Goal: Transaction & Acquisition: Purchase product/service

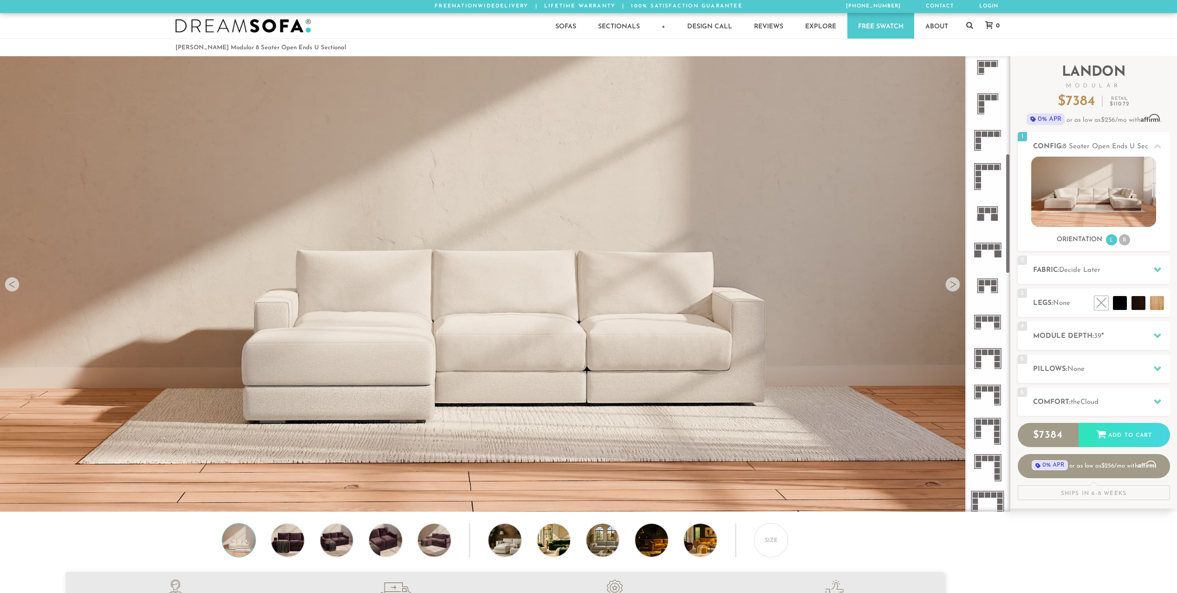
scroll to position [372, 0]
click at [984, 357] on icon at bounding box center [988, 357] width 36 height 36
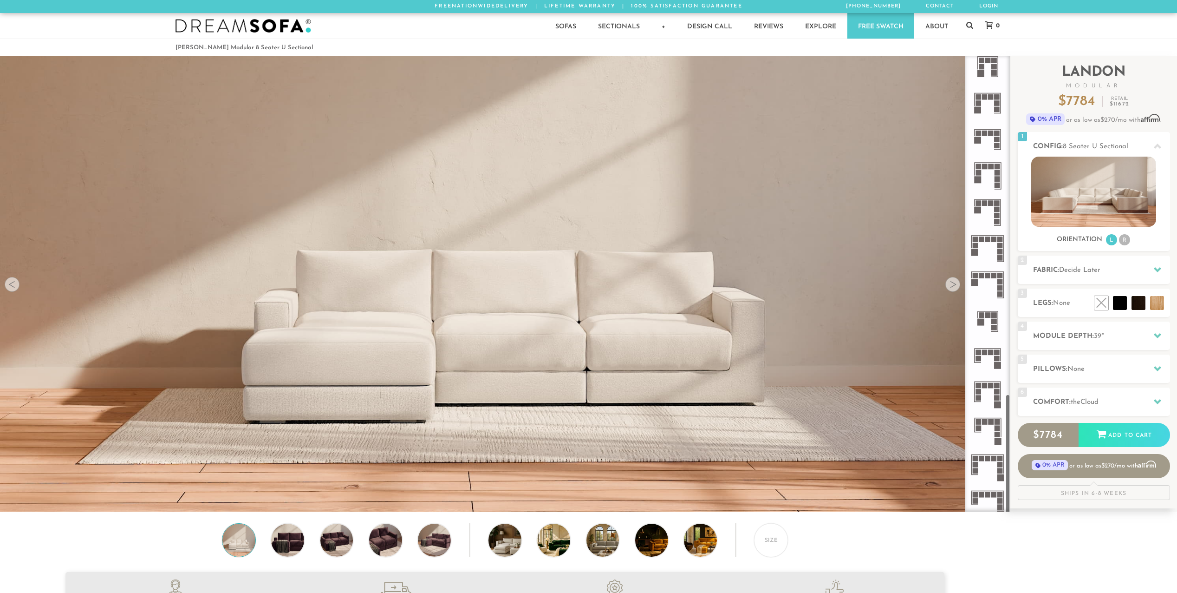
scroll to position [1287, 0]
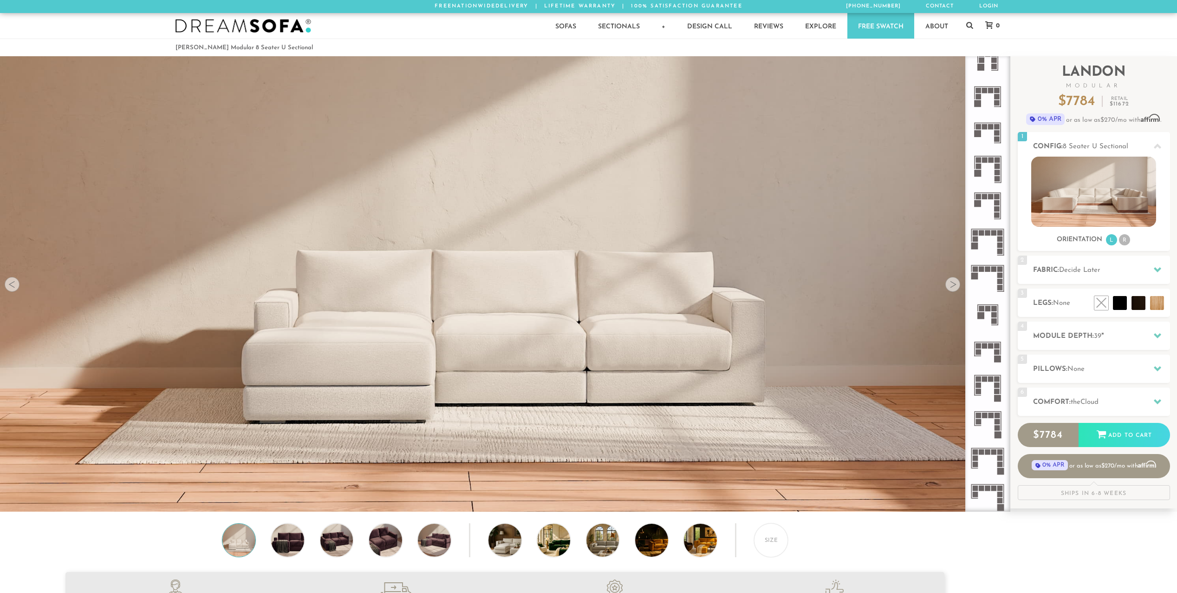
click at [985, 382] on icon at bounding box center [988, 387] width 36 height 36
click at [985, 380] on rect at bounding box center [985, 379] width 6 height 6
click at [986, 381] on rect at bounding box center [985, 379] width 6 height 6
click at [990, 346] on rect at bounding box center [991, 346] width 6 height 6
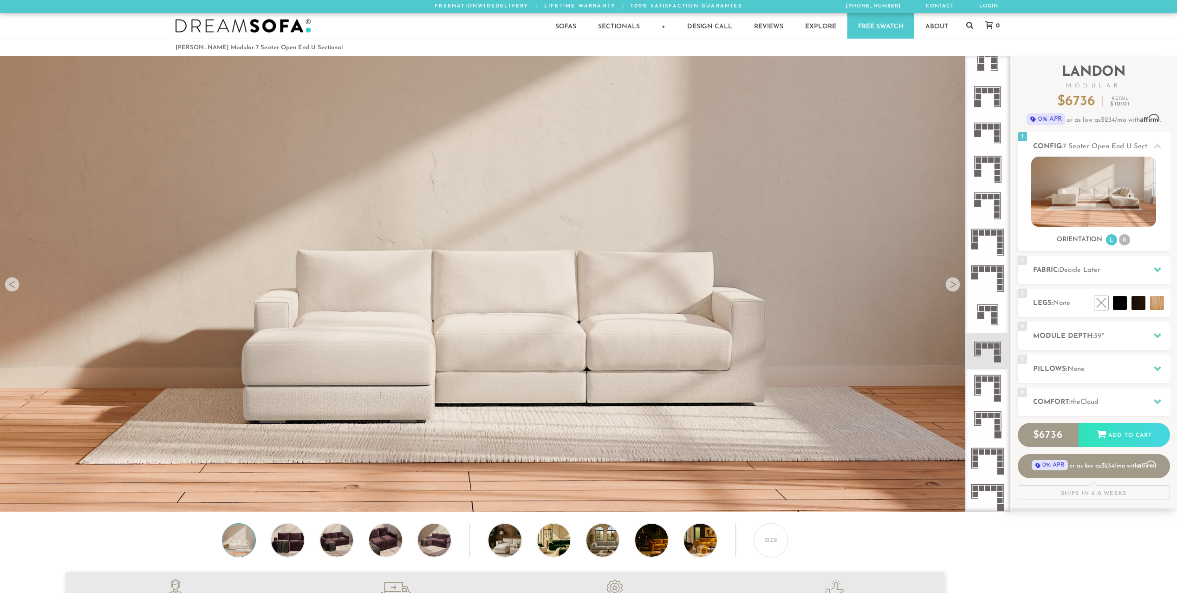
click at [982, 385] on icon at bounding box center [988, 387] width 36 height 36
click at [982, 452] on rect at bounding box center [982, 452] width 6 height 6
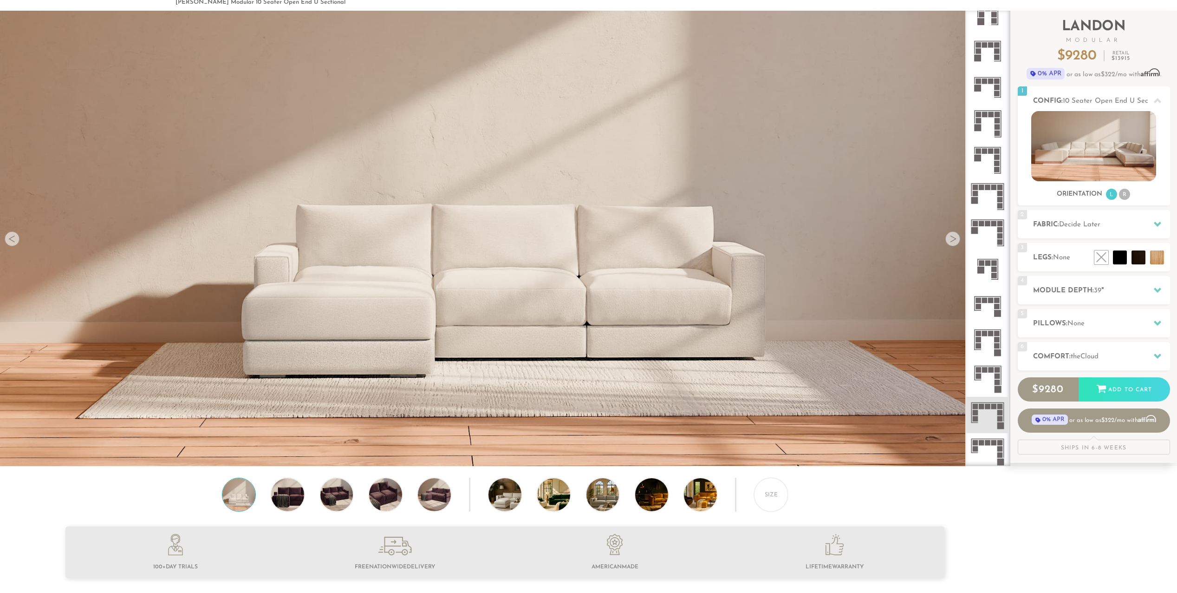
scroll to position [46, 0]
drag, startPoint x: 985, startPoint y: 450, endPoint x: 987, endPoint y: 423, distance: 26.5
click at [985, 450] on icon at bounding box center [988, 450] width 36 height 36
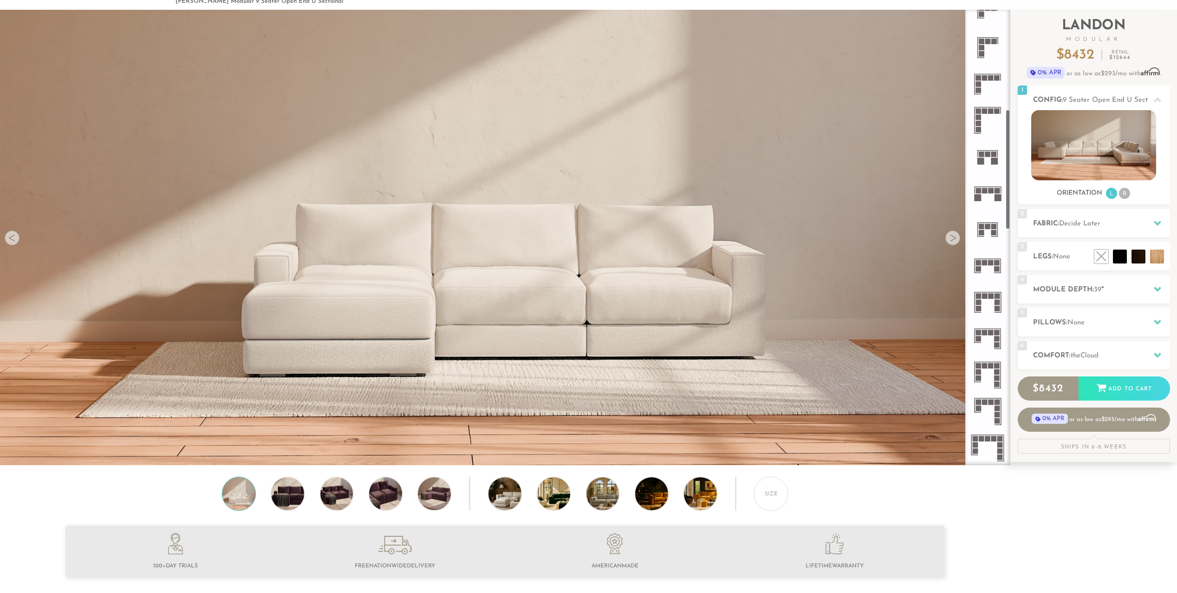
scroll to position [379, 0]
click at [990, 297] on rect at bounding box center [991, 298] width 6 height 6
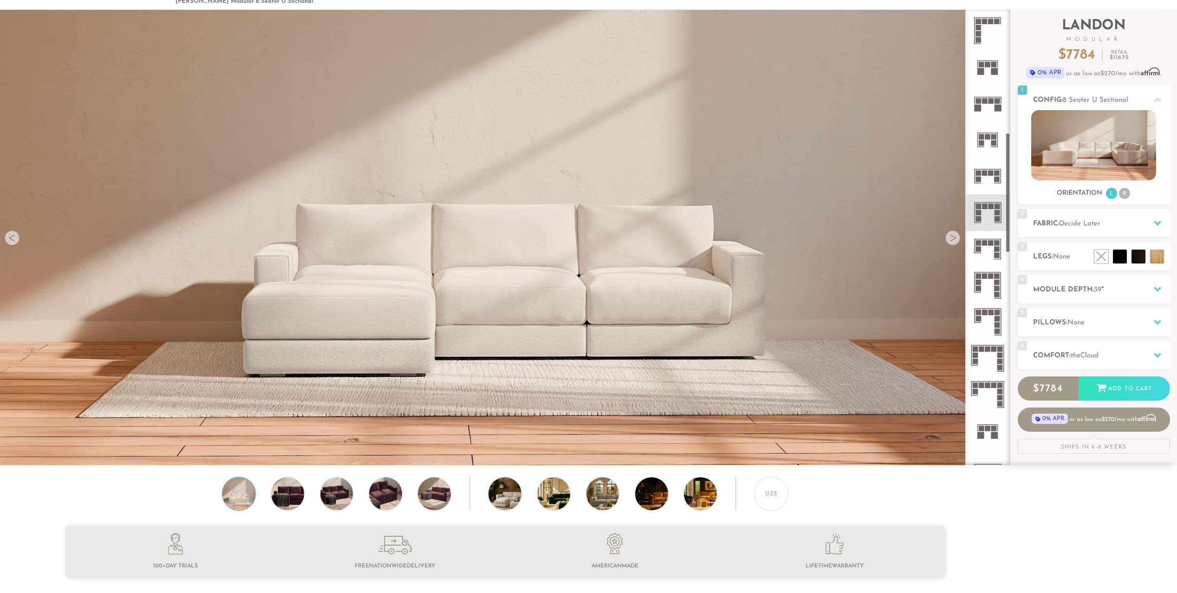
scroll to position [471, 0]
click at [986, 357] on icon at bounding box center [988, 357] width 36 height 36
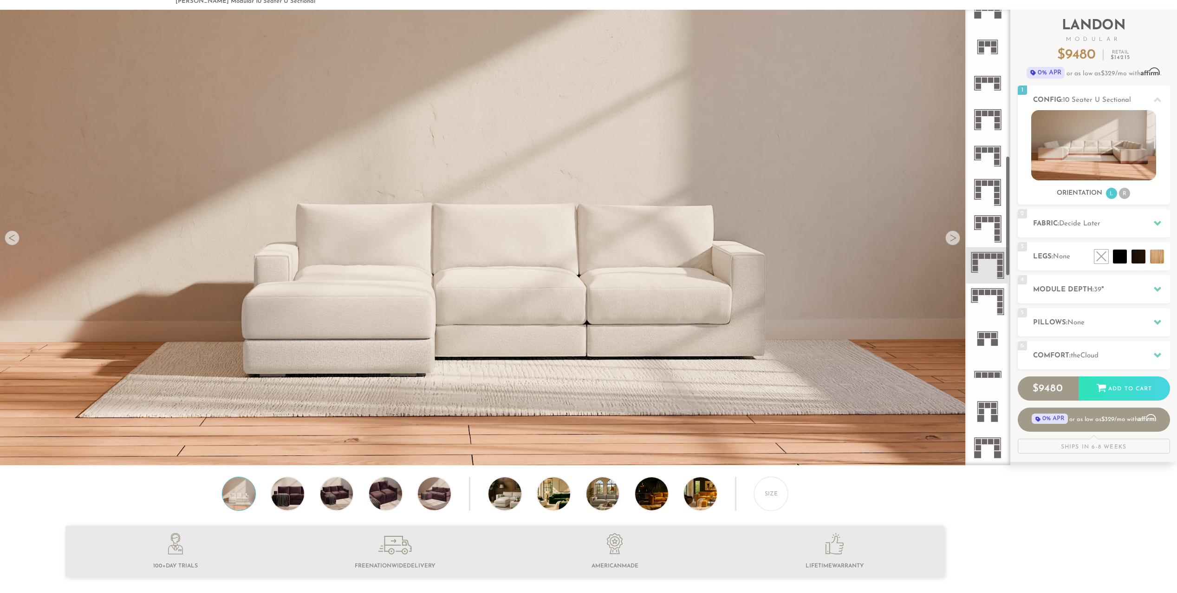
scroll to position [564, 0]
click at [985, 293] on icon at bounding box center [988, 300] width 36 height 36
click at [983, 402] on rect at bounding box center [982, 404] width 6 height 6
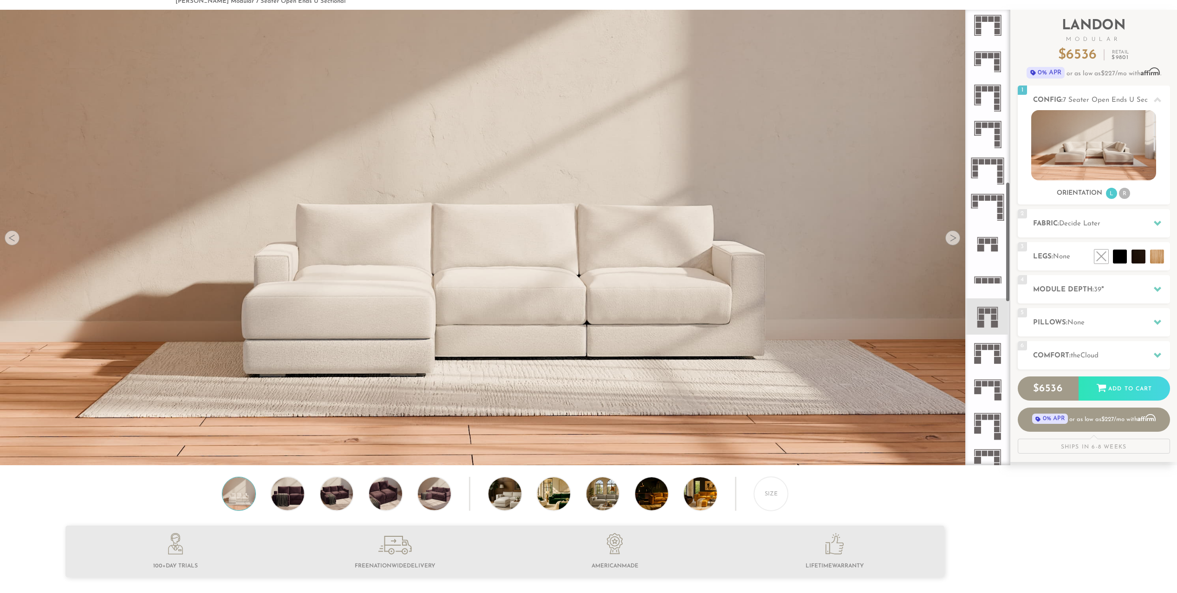
scroll to position [657, 0]
click at [984, 352] on icon at bounding box center [988, 352] width 36 height 36
click at [1093, 144] on img at bounding box center [1094, 145] width 125 height 70
click at [282, 496] on img at bounding box center [287, 493] width 39 height 33
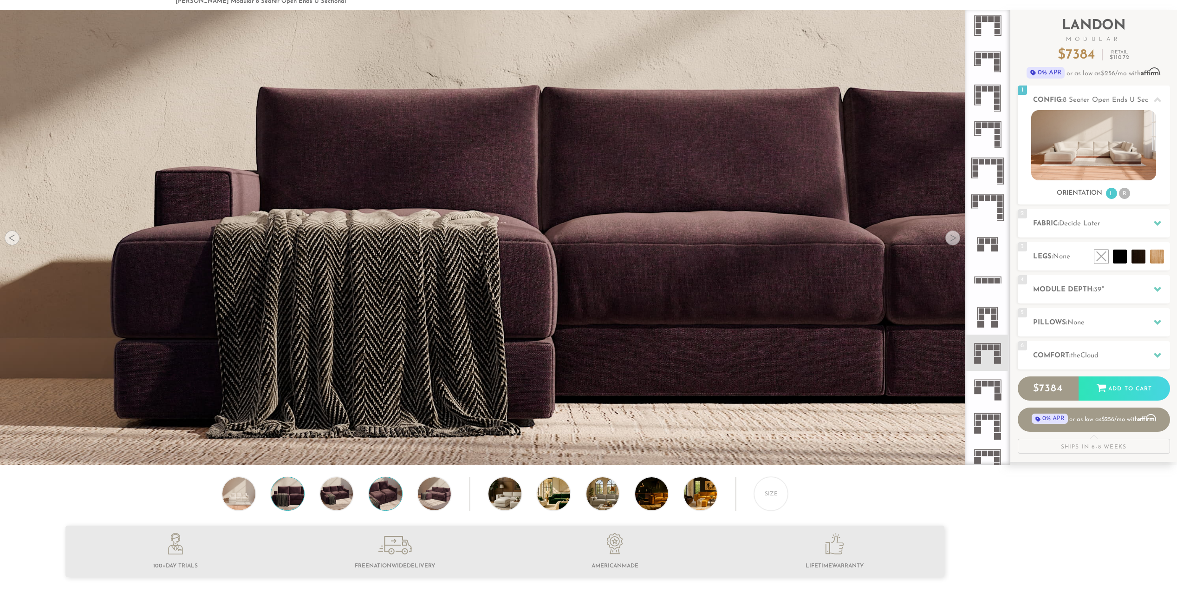
drag, startPoint x: 344, startPoint y: 494, endPoint x: 375, endPoint y: 499, distance: 31.5
click at [345, 494] on img at bounding box center [336, 493] width 39 height 33
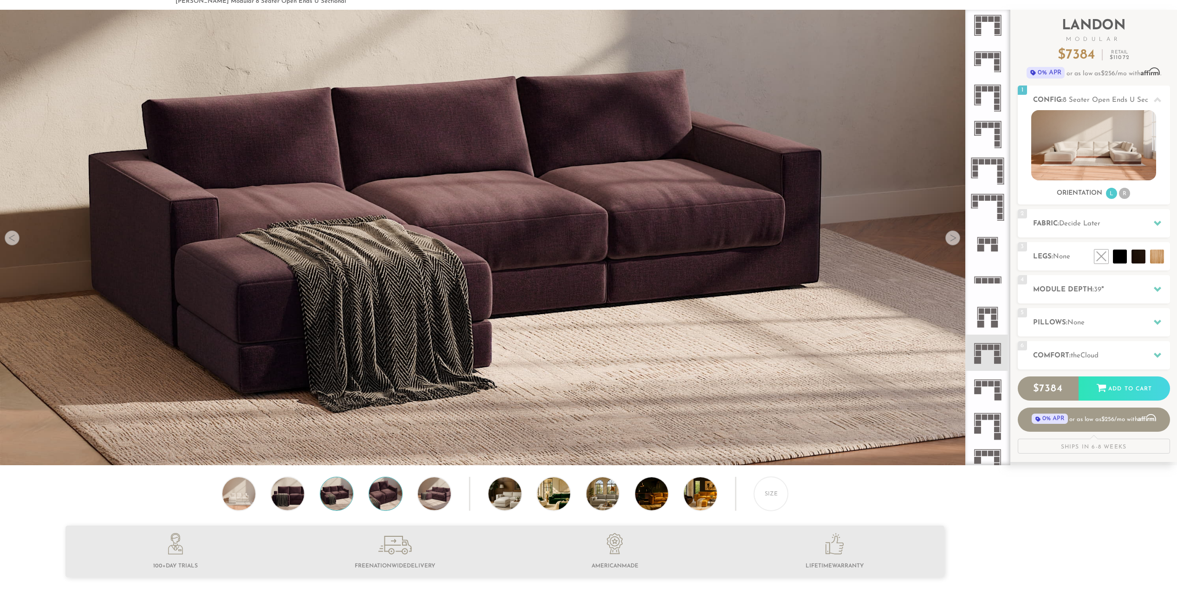
click at [387, 496] on img at bounding box center [385, 493] width 39 height 33
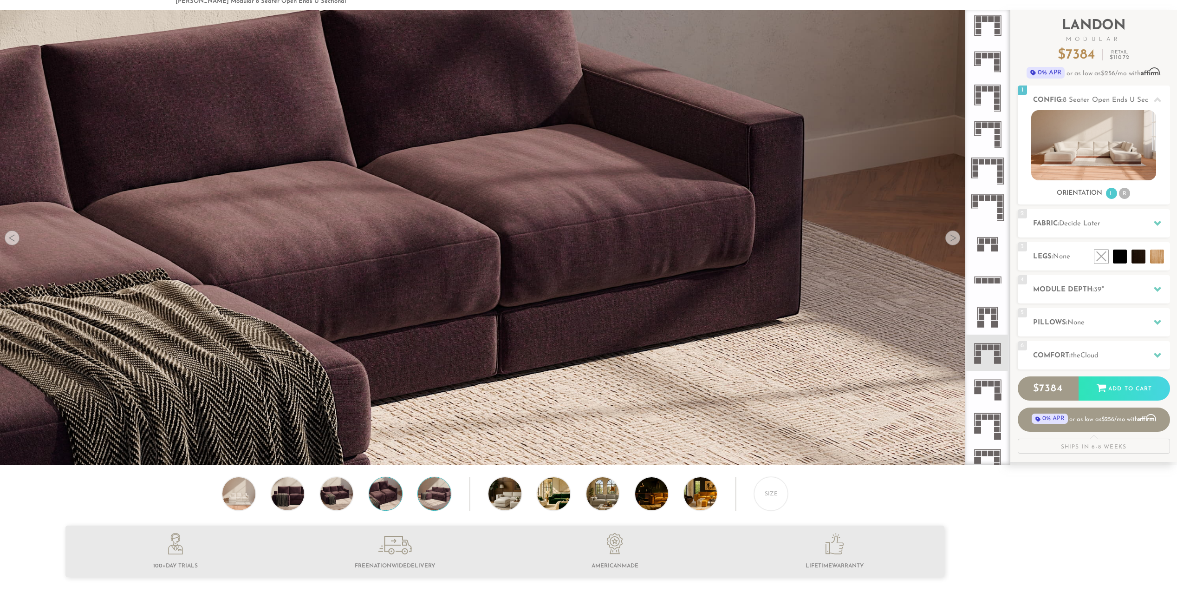
click at [441, 495] on img at bounding box center [434, 493] width 39 height 33
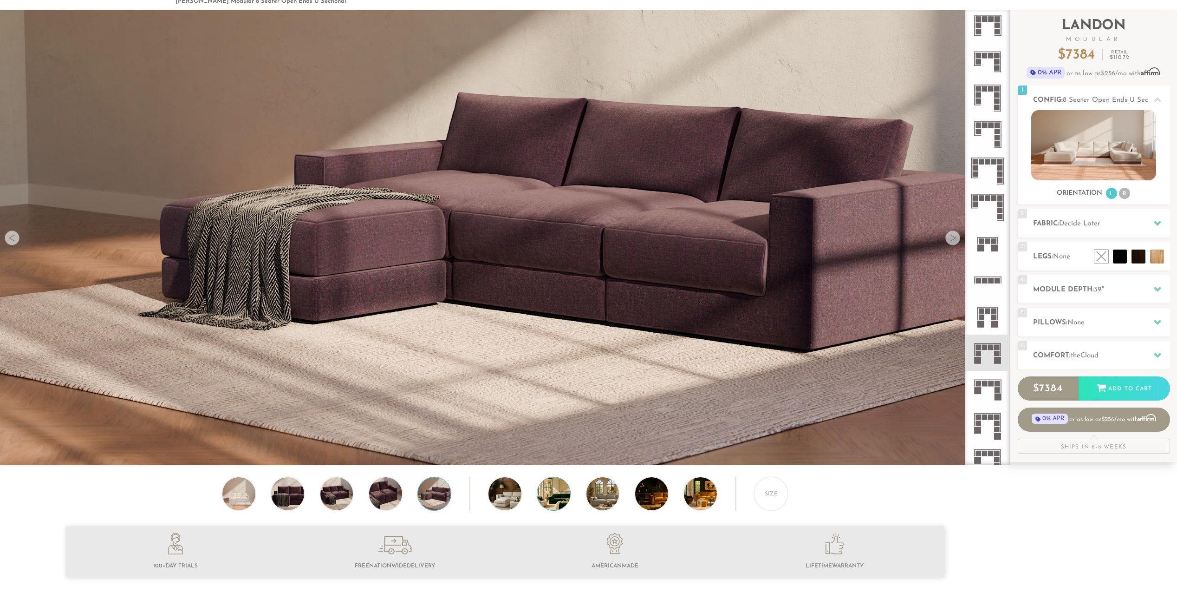
click at [560, 500] on img at bounding box center [566, 493] width 59 height 33
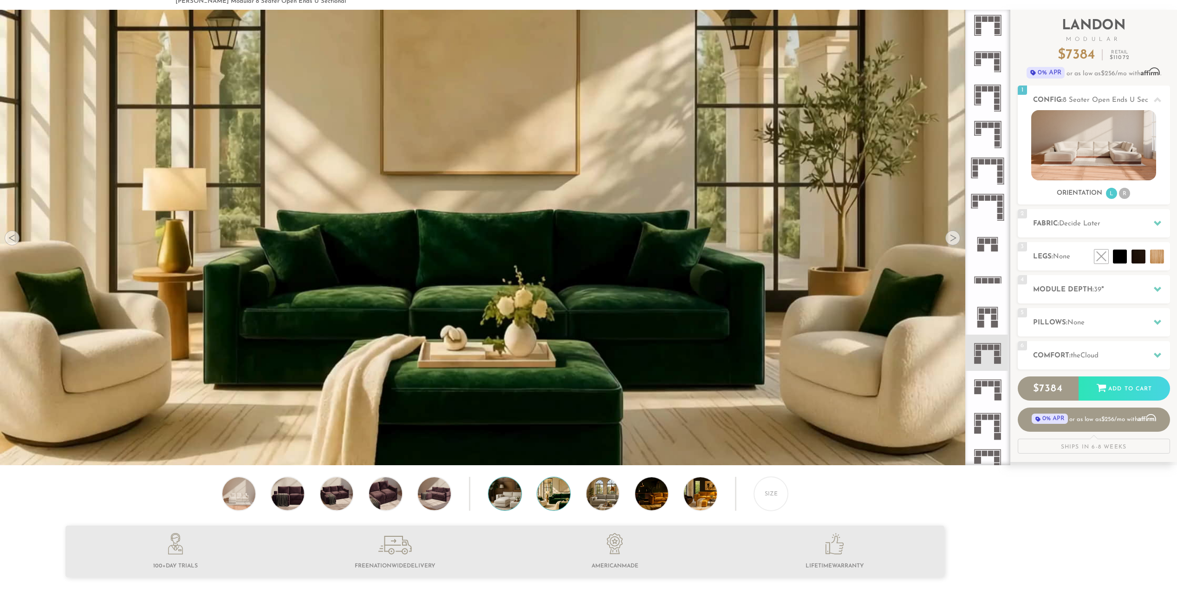
click at [502, 502] on img at bounding box center [518, 493] width 59 height 33
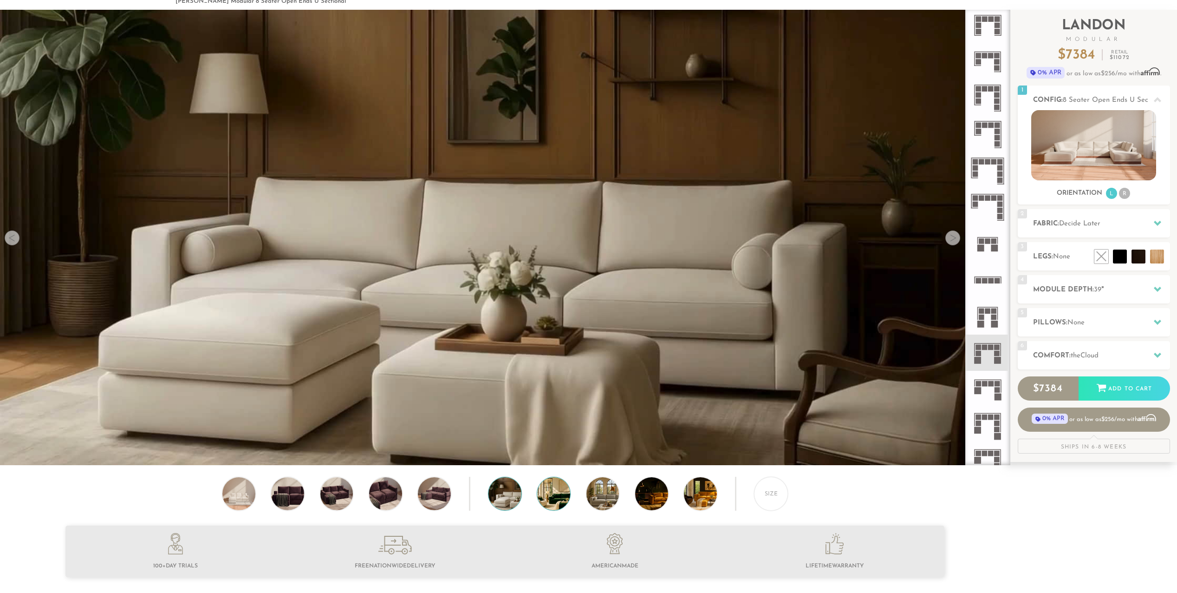
click at [554, 498] on img at bounding box center [566, 493] width 59 height 33
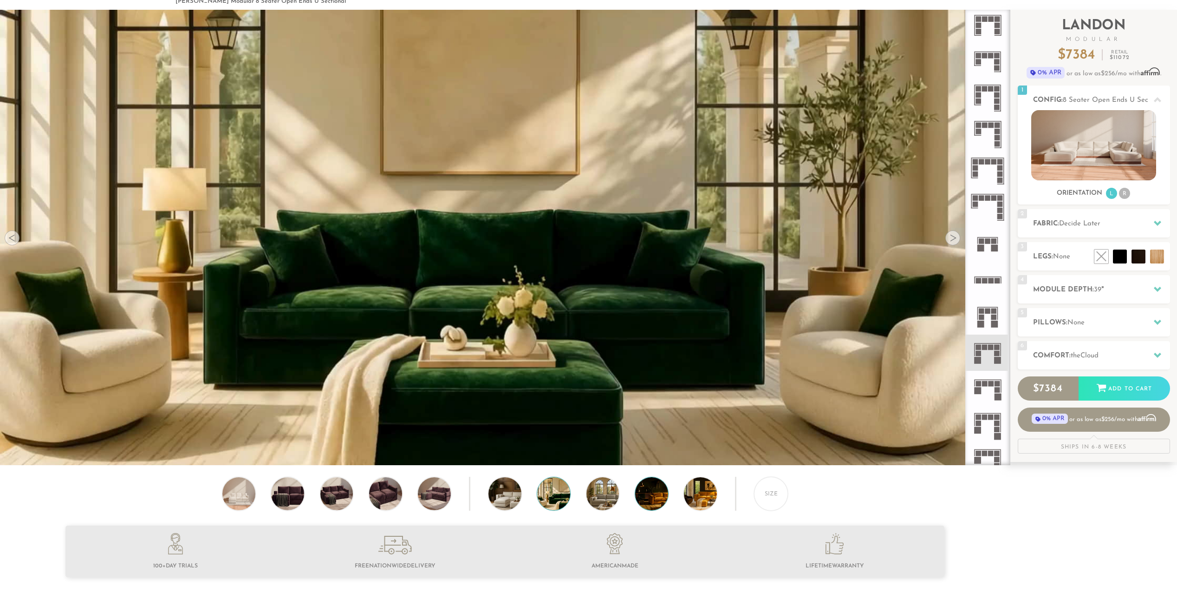
click at [658, 498] on img at bounding box center [664, 493] width 59 height 33
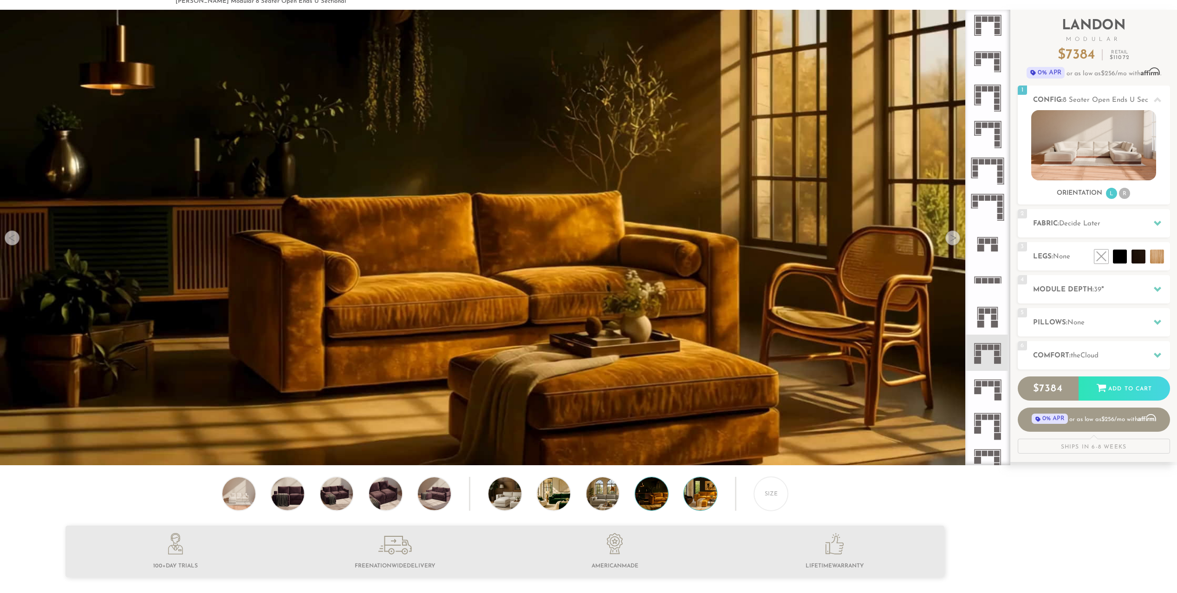
click at [703, 497] on img at bounding box center [713, 493] width 59 height 33
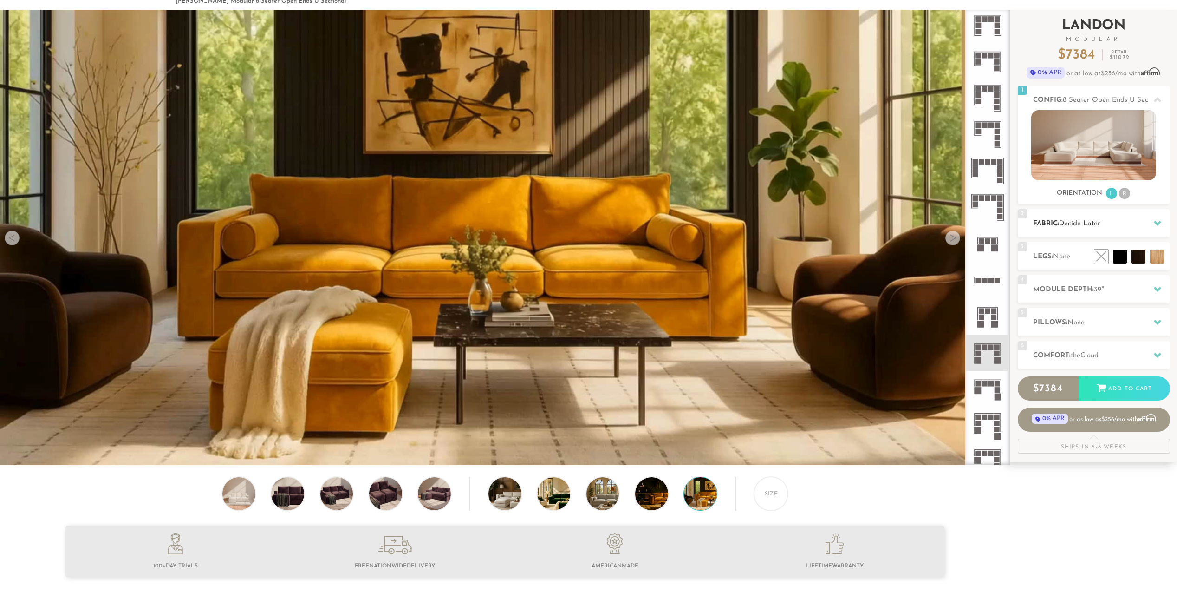
click at [1158, 222] on icon at bounding box center [1157, 222] width 7 height 7
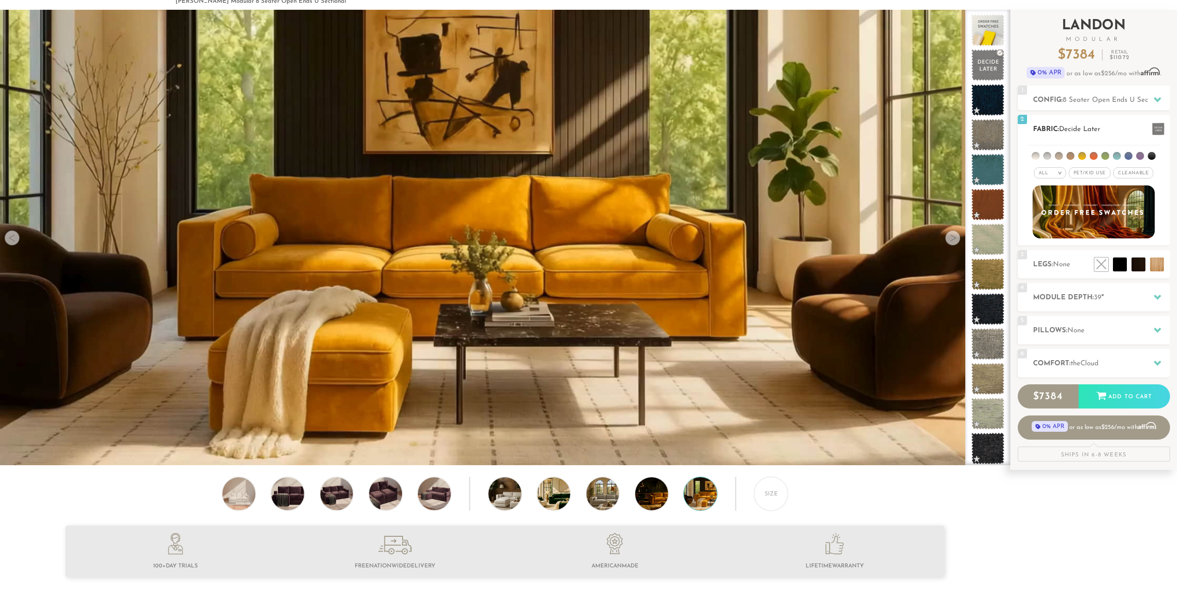
click at [1035, 156] on li at bounding box center [1036, 156] width 8 height 8
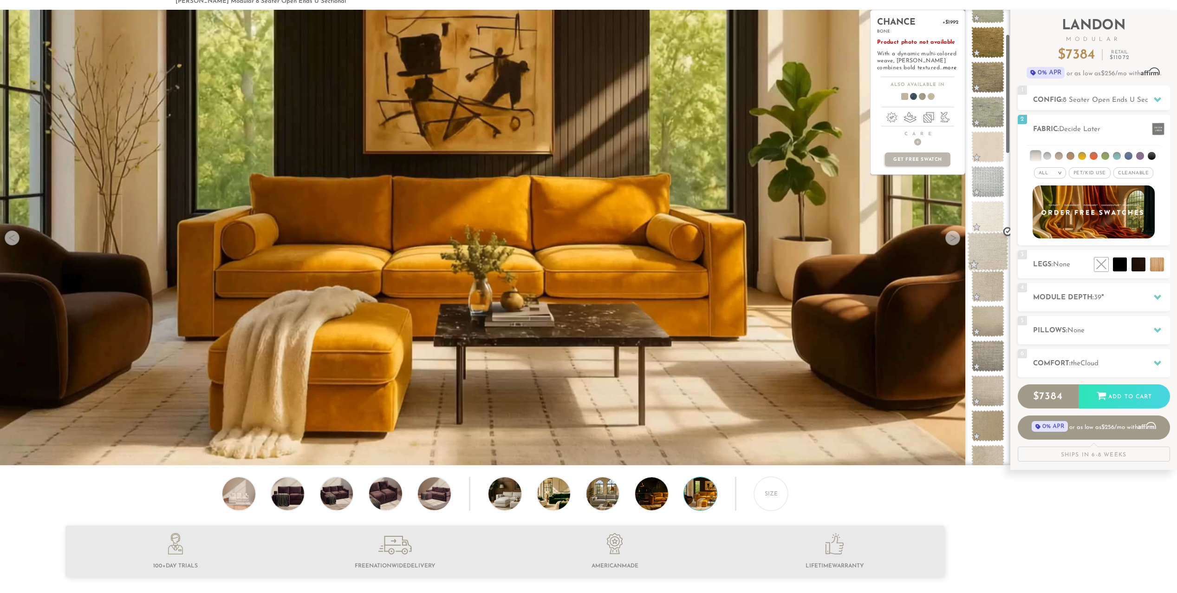
scroll to position [93, 0]
click at [986, 248] on span at bounding box center [987, 250] width 41 height 39
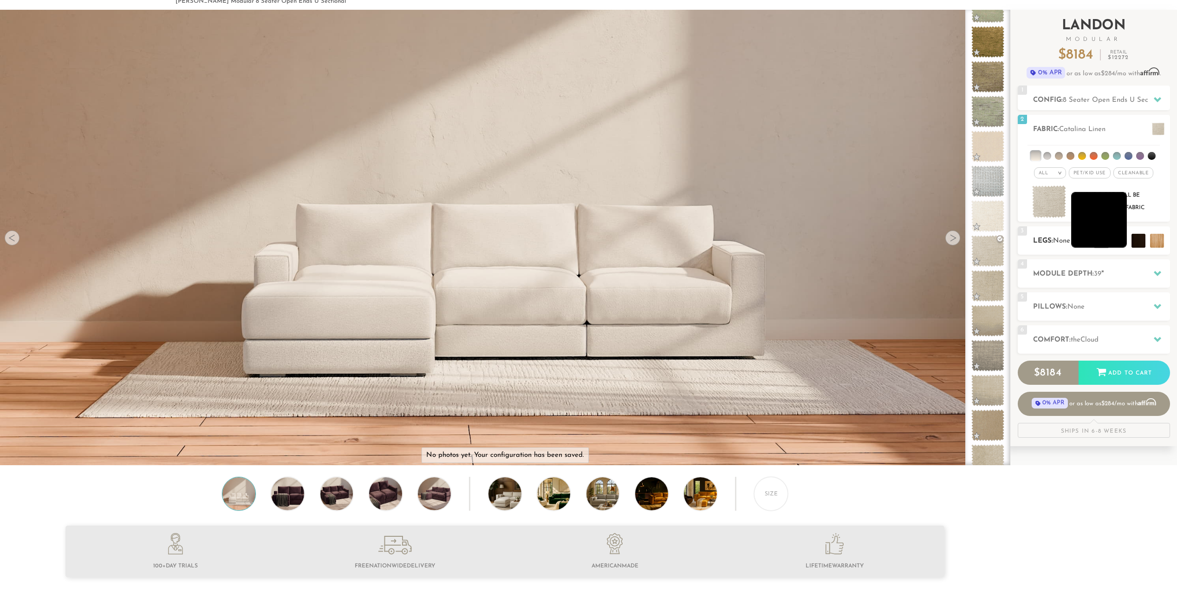
click at [1109, 225] on li at bounding box center [1100, 220] width 56 height 56
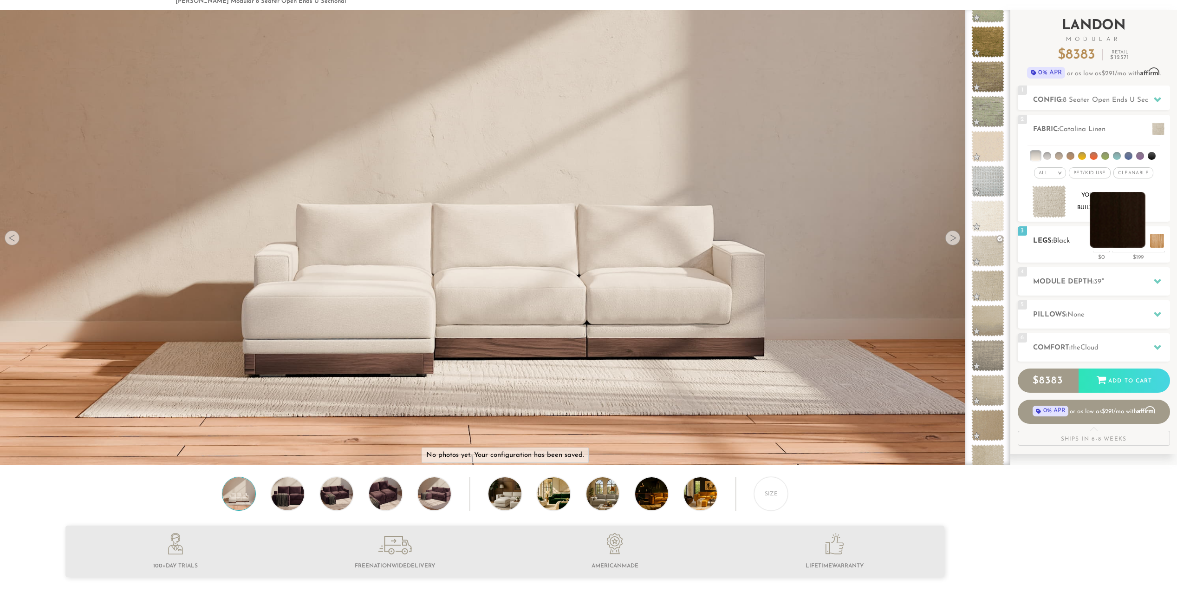
click at [1136, 242] on li at bounding box center [1118, 220] width 56 height 56
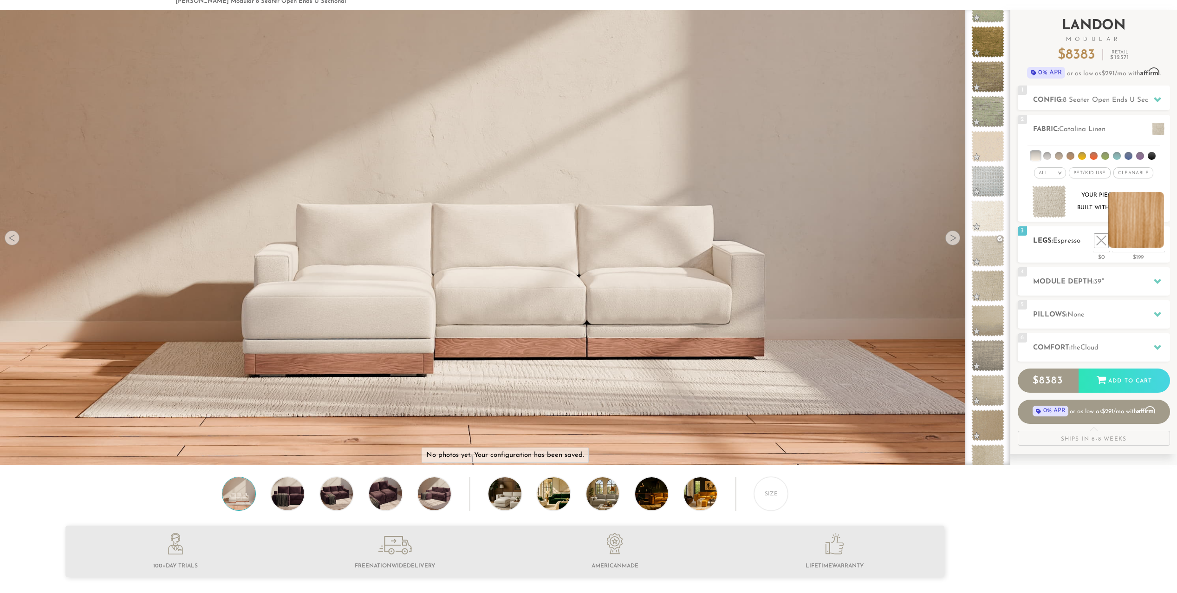
click at [1157, 244] on li at bounding box center [1137, 220] width 56 height 56
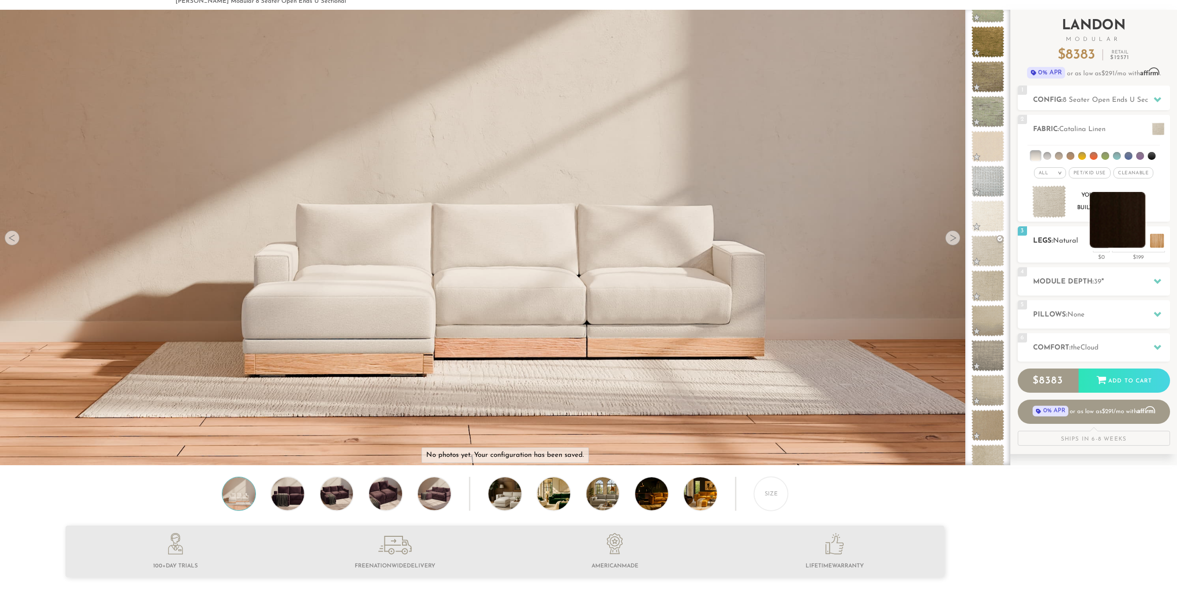
click at [1137, 242] on li at bounding box center [1118, 220] width 56 height 56
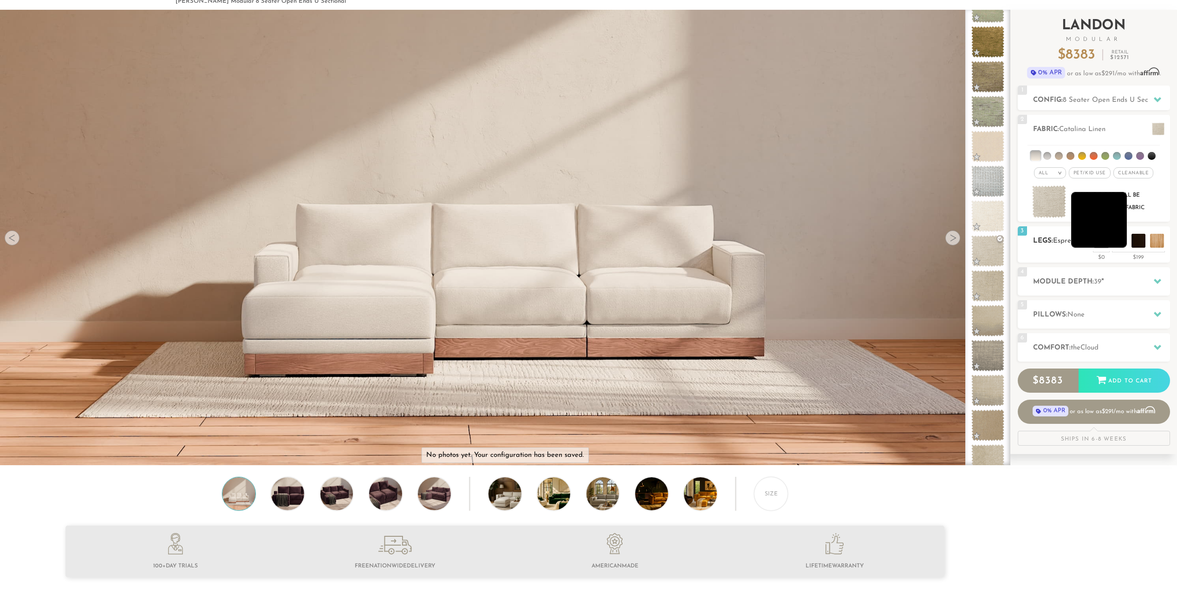
click at [1118, 237] on li at bounding box center [1100, 220] width 56 height 56
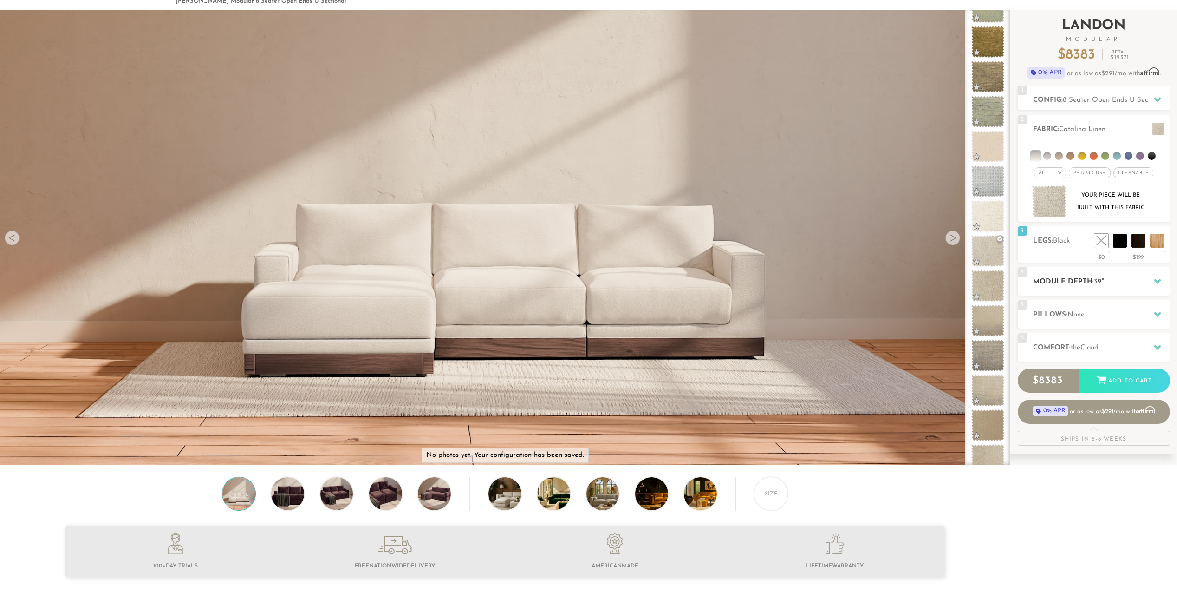
click at [1135, 281] on h2 "Module Depth: 39 "" at bounding box center [1101, 281] width 137 height 11
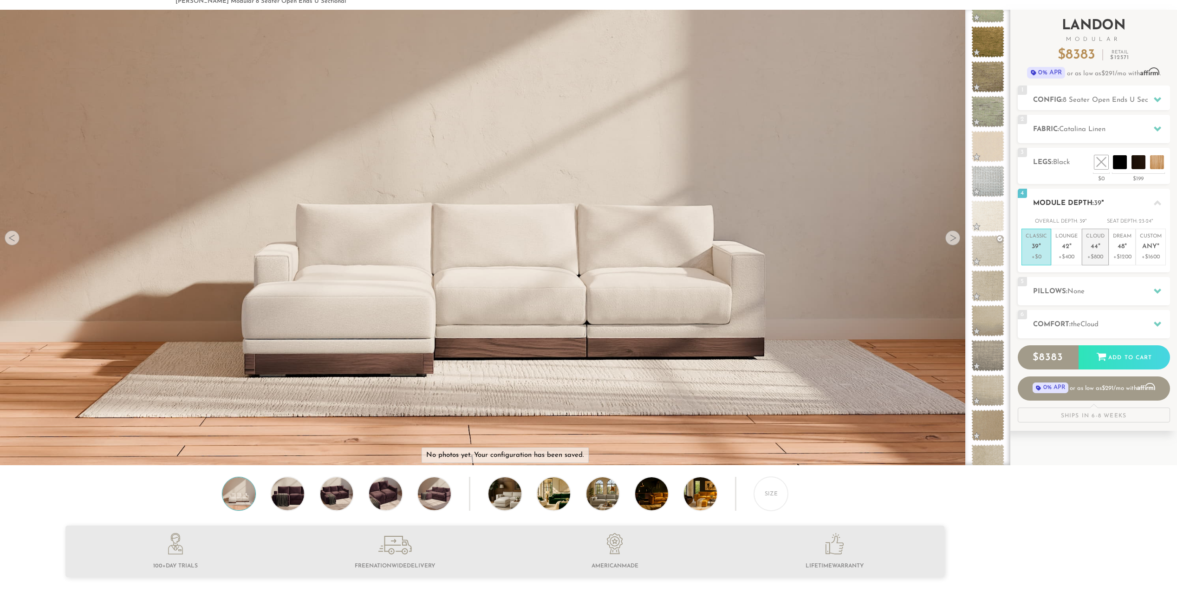
click at [1092, 246] on span "44" at bounding box center [1094, 247] width 7 height 8
click at [1110, 289] on h2 "Pillows: None" at bounding box center [1101, 291] width 137 height 11
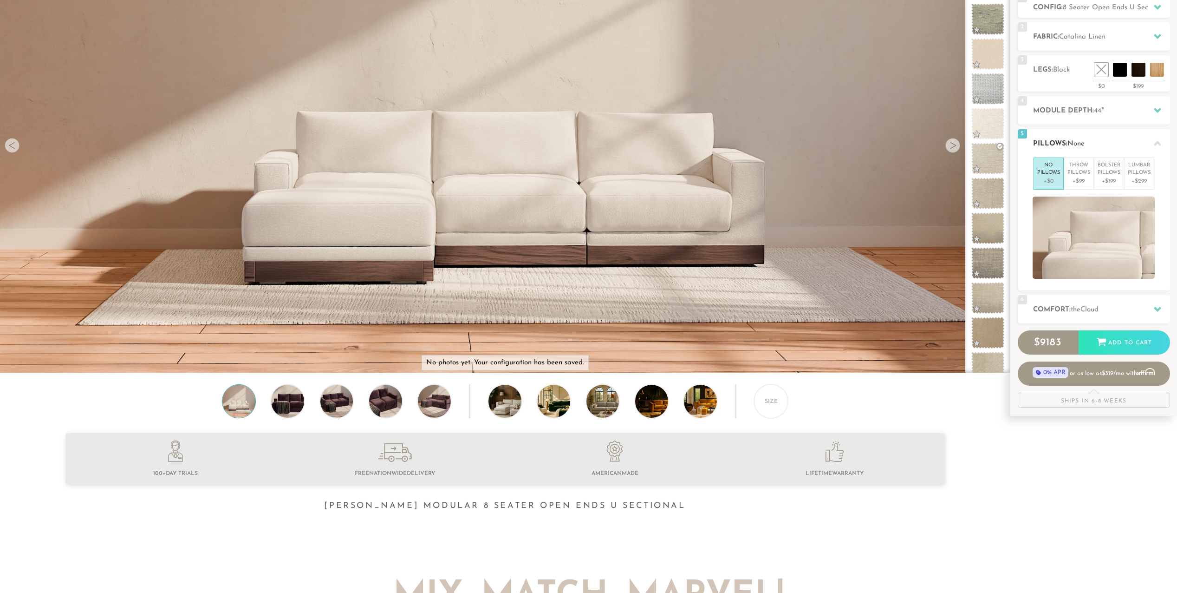
scroll to position [139, 0]
click at [1078, 310] on span "the" at bounding box center [1076, 309] width 10 height 7
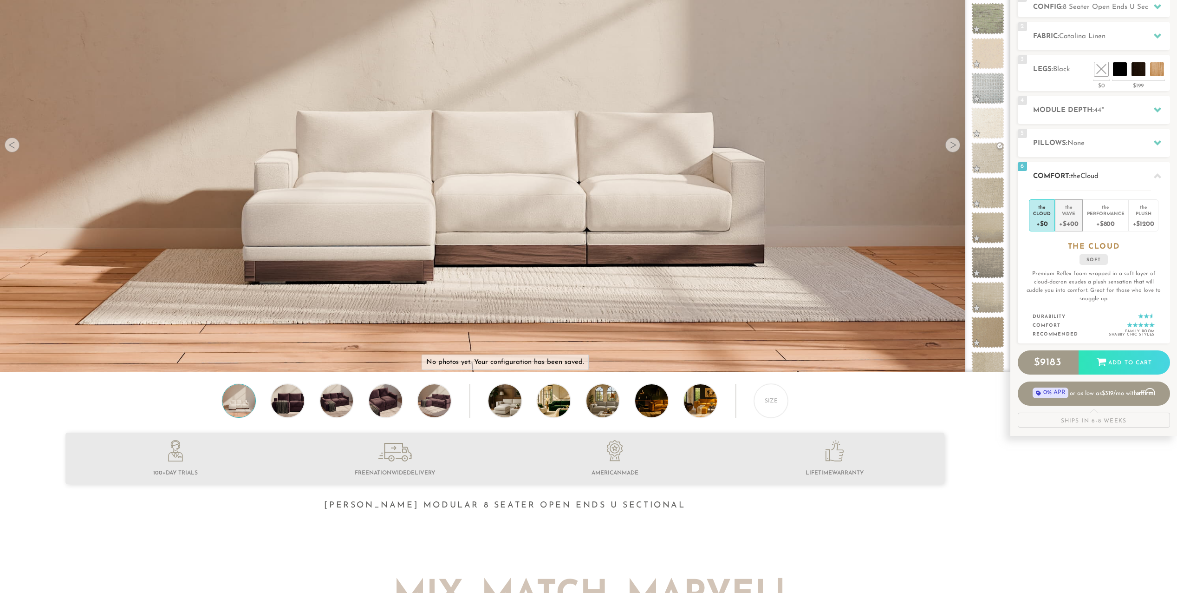
click at [1068, 213] on div "Wave" at bounding box center [1068, 213] width 19 height 7
click at [1108, 212] on div "Performance" at bounding box center [1106, 213] width 38 height 7
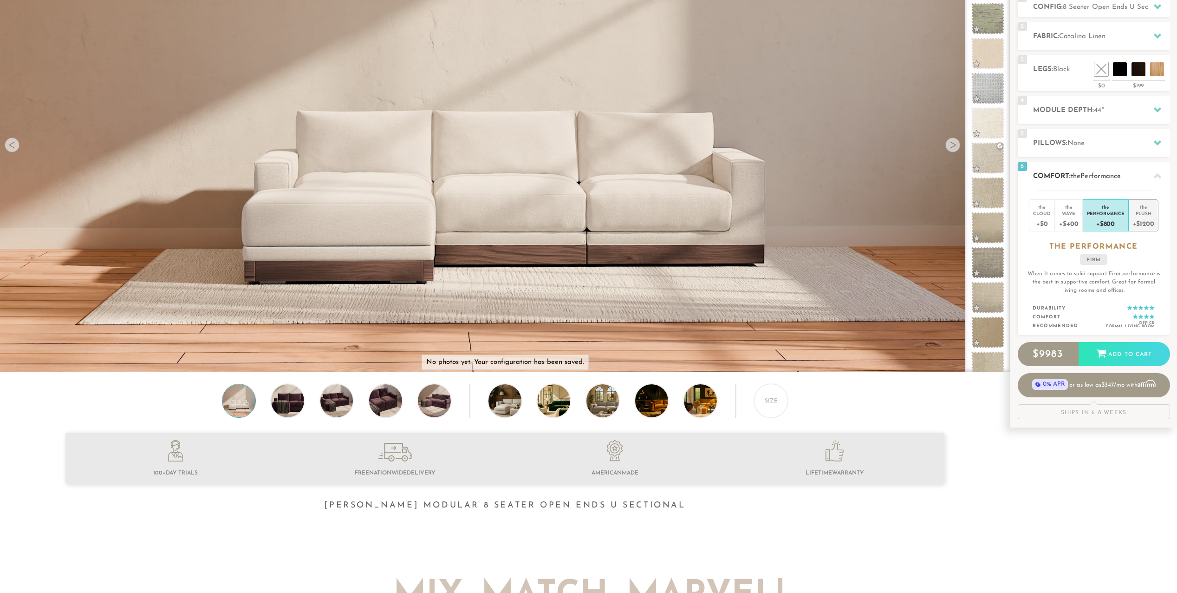
click at [1145, 210] on div "Plush" at bounding box center [1143, 213] width 21 height 7
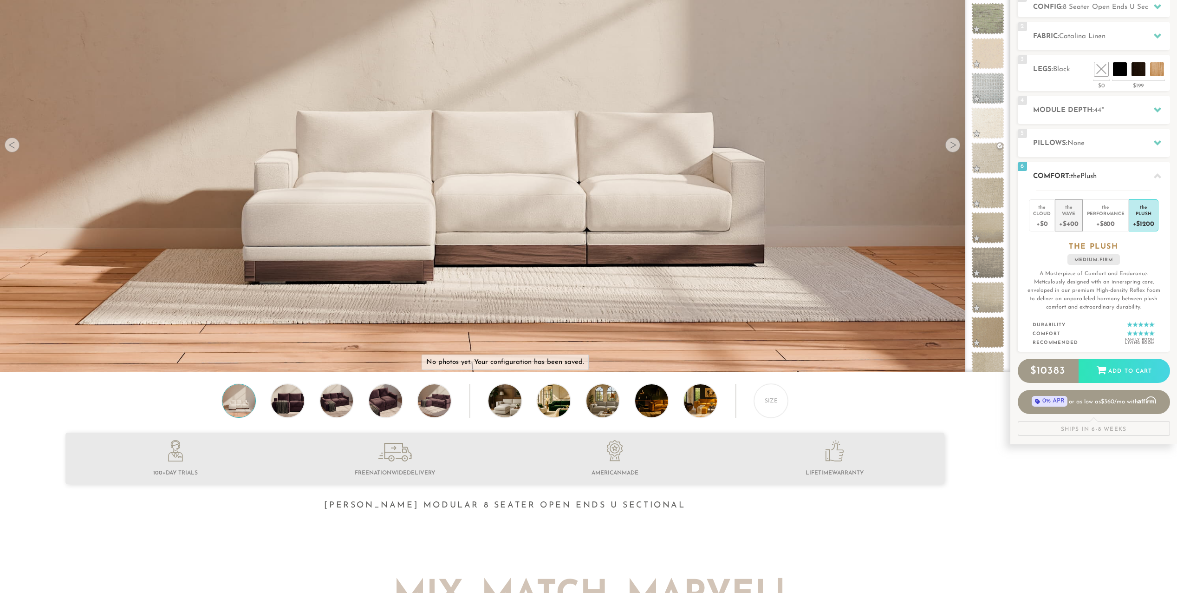
click at [1072, 210] on div "Wave" at bounding box center [1068, 213] width 19 height 7
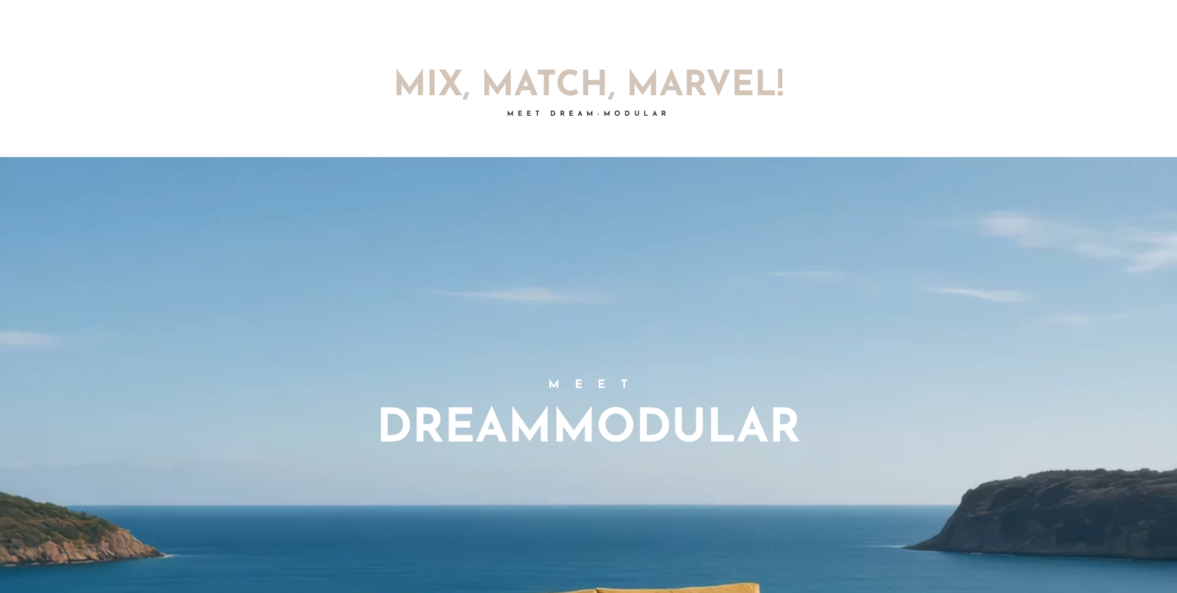
scroll to position [650, 0]
